Goal: Check status: Check status

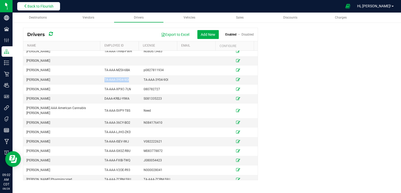
click at [50, 9] on button "Back to Flourish" at bounding box center [38, 6] width 43 height 8
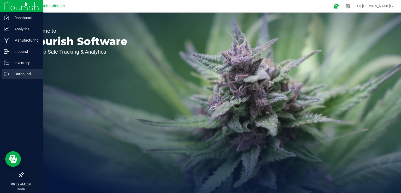
click at [20, 76] on p "Outbound" at bounding box center [24, 74] width 31 height 6
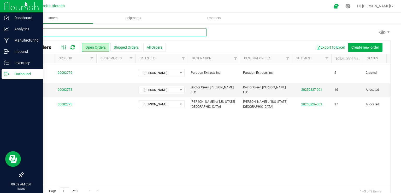
click at [75, 33] on input "text" at bounding box center [115, 32] width 184 height 8
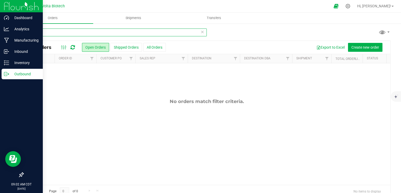
type input "k"
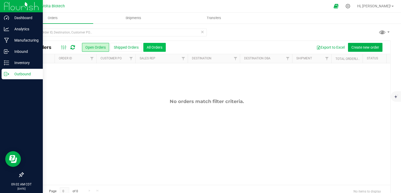
click at [151, 45] on button "All Orders" at bounding box center [154, 47] width 22 height 9
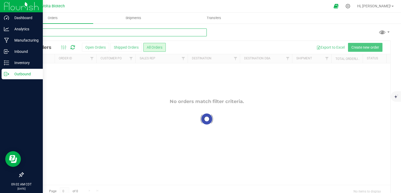
click at [136, 30] on input "text" at bounding box center [115, 32] width 184 height 8
type input "l"
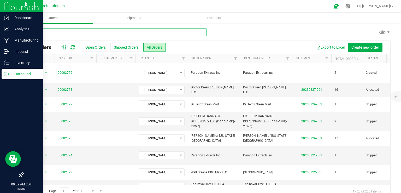
type input "kosm"
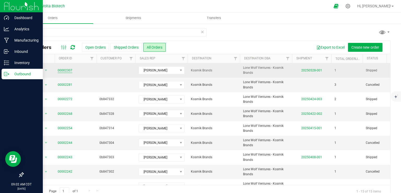
click at [66, 68] on link "00002307" at bounding box center [65, 70] width 15 height 5
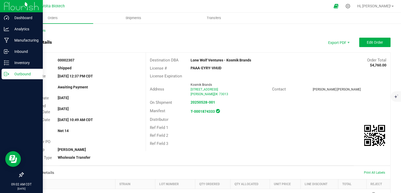
drag, startPoint x: 225, startPoint y: 67, endPoint x: 188, endPoint y: 68, distance: 37.6
click at [188, 68] on div "PAAA-EYRY-VHUD" at bounding box center [227, 67] width 81 height 5
copy strong "PAAA-EYRY-VHUD"
